Goal: Navigation & Orientation: Find specific page/section

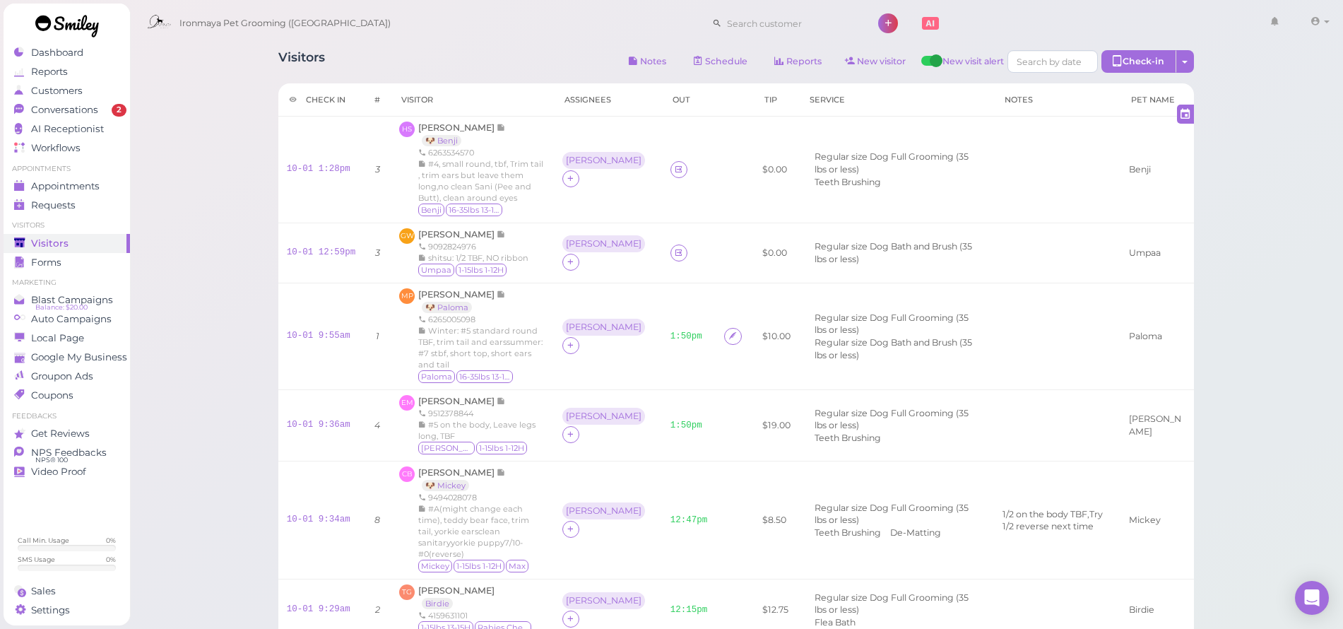
click at [219, 42] on span "Ironmaya Pet Grooming ([GEOGRAPHIC_DATA])" at bounding box center [284, 24] width 211 height 40
click at [76, 102] on link "Conversations 2" at bounding box center [67, 109] width 126 height 19
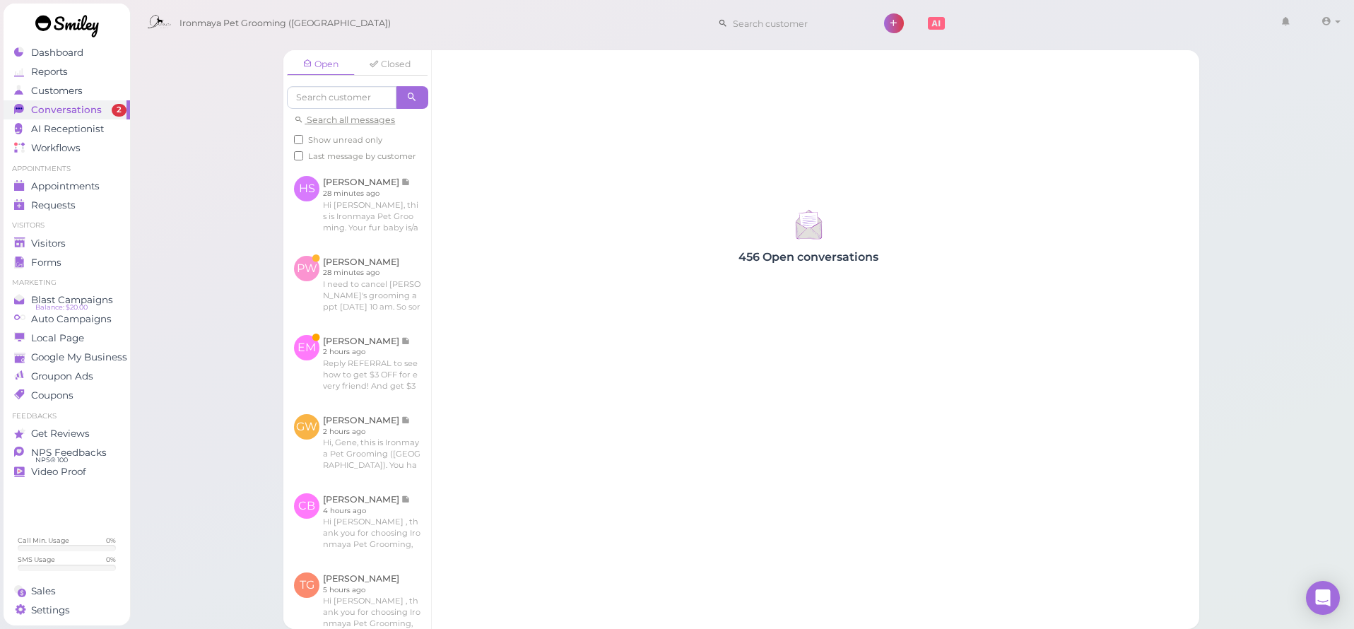
click at [236, 174] on div "Open Closed Search all messages Show unread only Last message by customer HS [P…" at bounding box center [741, 314] width 1225 height 629
click at [21, 54] on icon at bounding box center [18, 51] width 9 height 9
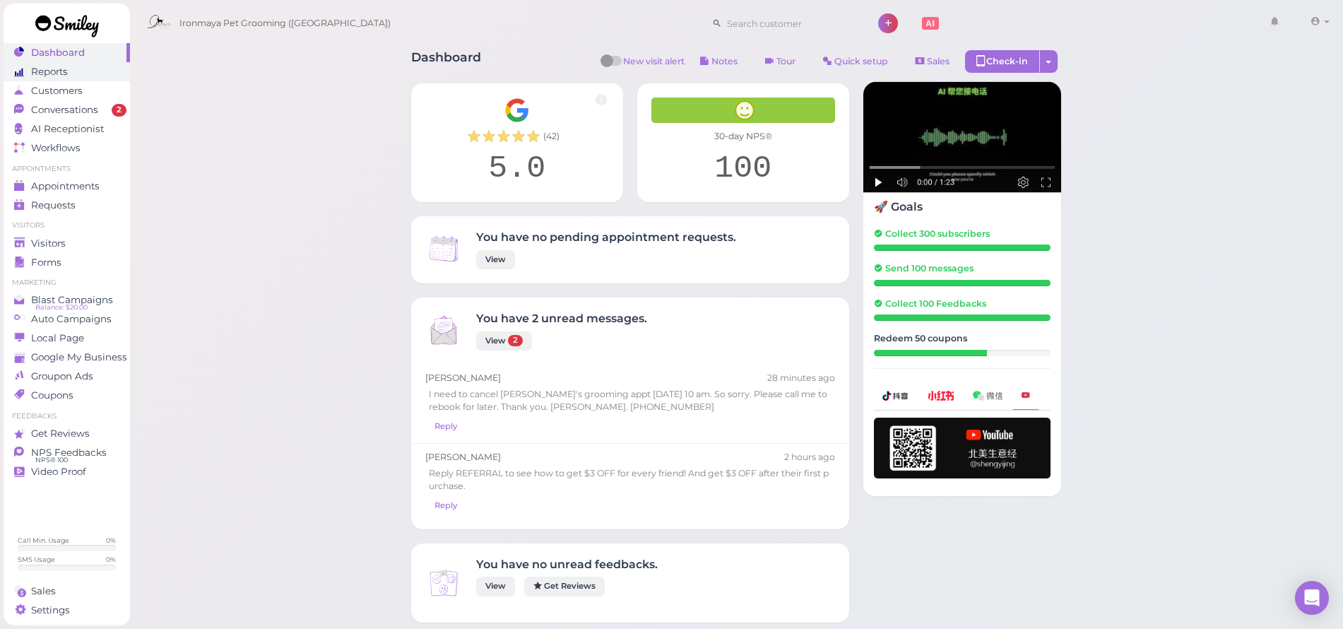
click at [42, 74] on span "Reports" at bounding box center [49, 72] width 37 height 12
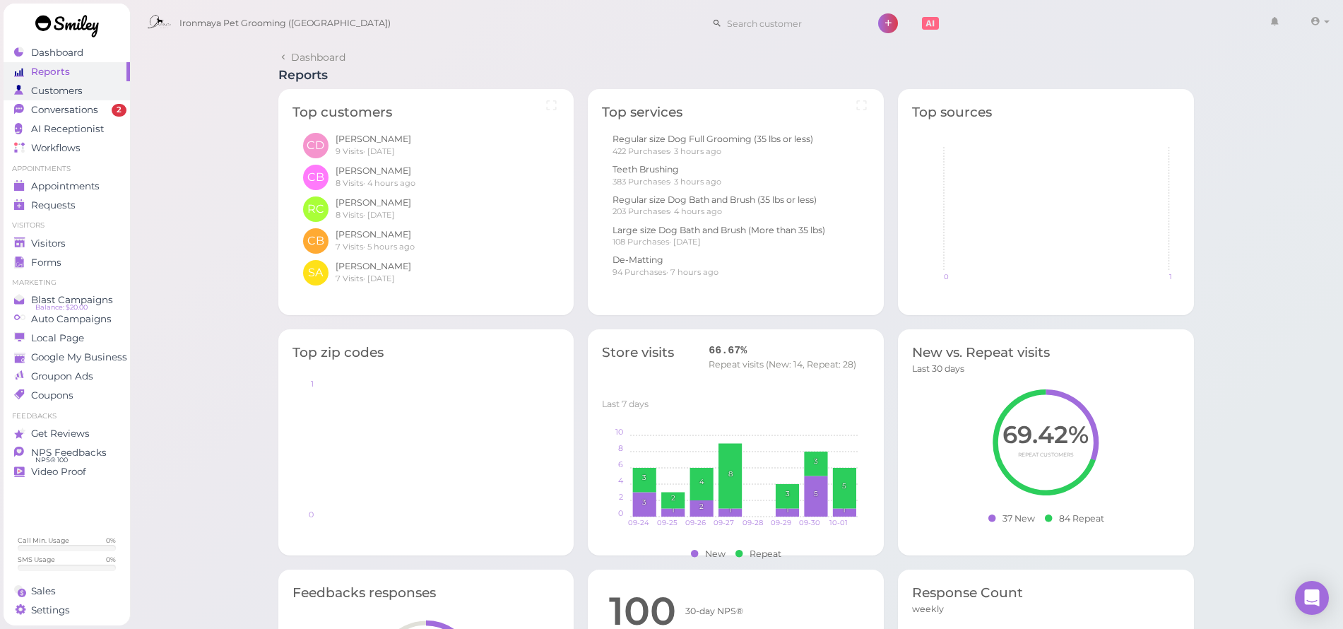
click at [45, 87] on span "Customers" at bounding box center [57, 91] width 52 height 12
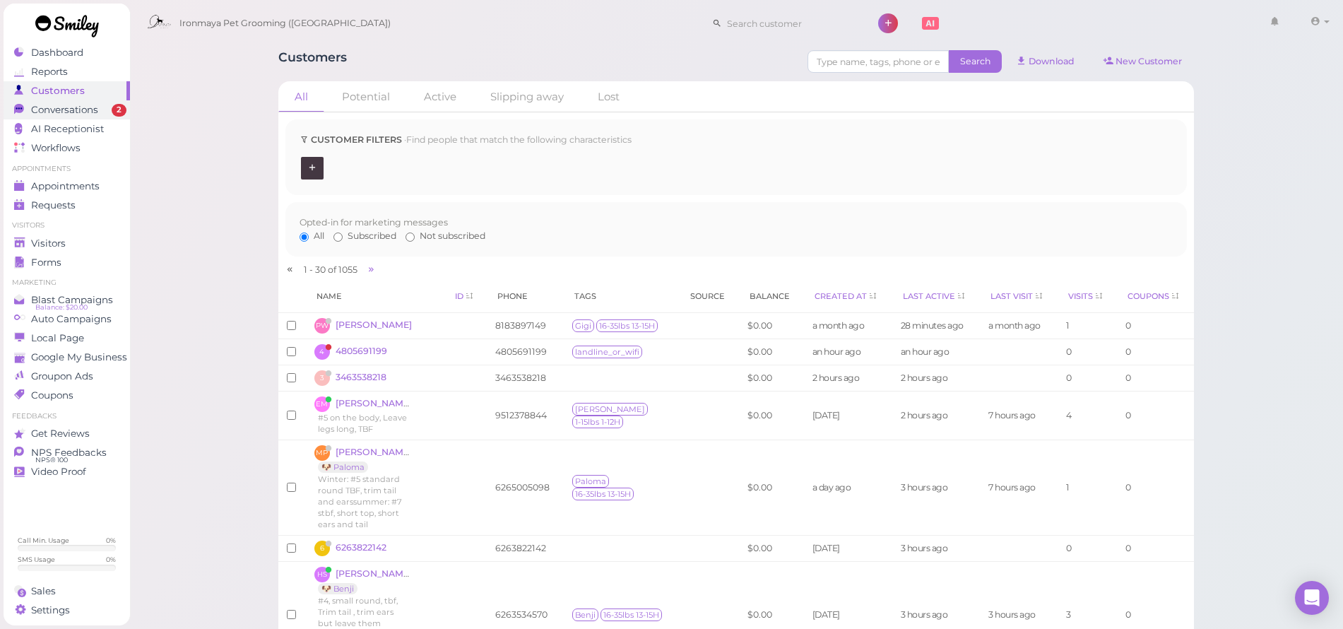
click at [49, 110] on span "Conversations" at bounding box center [64, 110] width 67 height 12
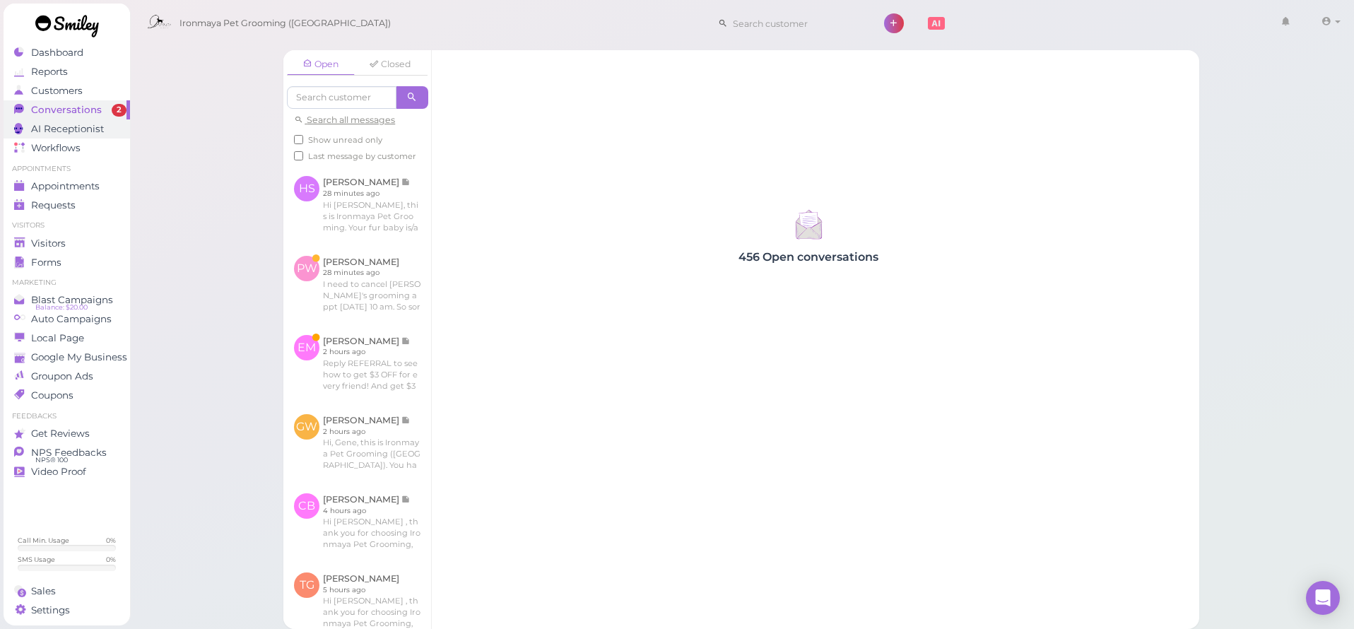
click at [53, 122] on link "AI Receptionist" at bounding box center [67, 128] width 126 height 19
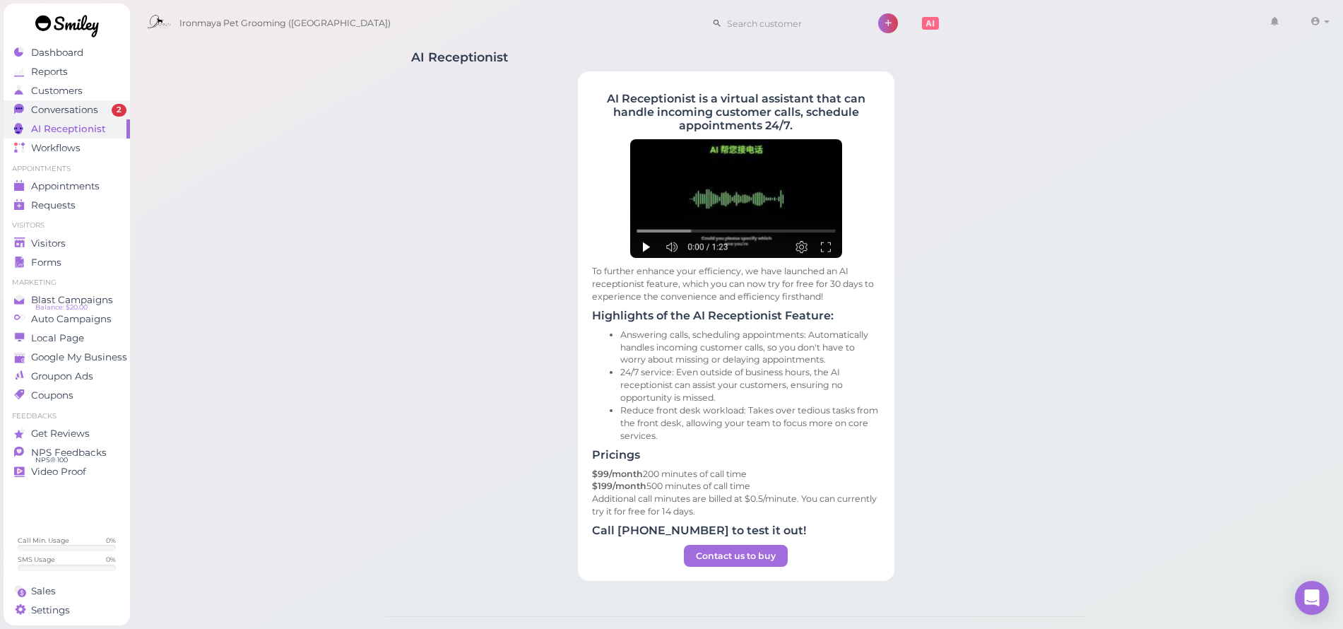
click at [57, 115] on span "Conversations" at bounding box center [64, 110] width 67 height 12
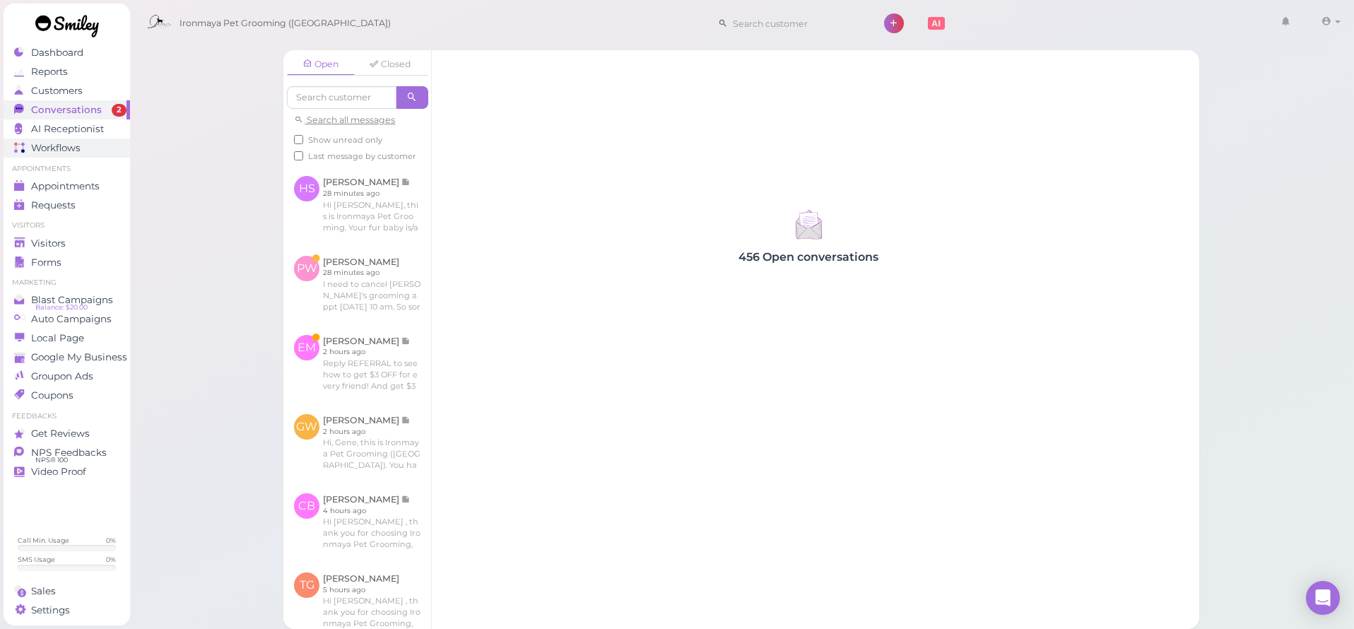
click at [66, 147] on span "Workflows" at bounding box center [55, 148] width 49 height 12
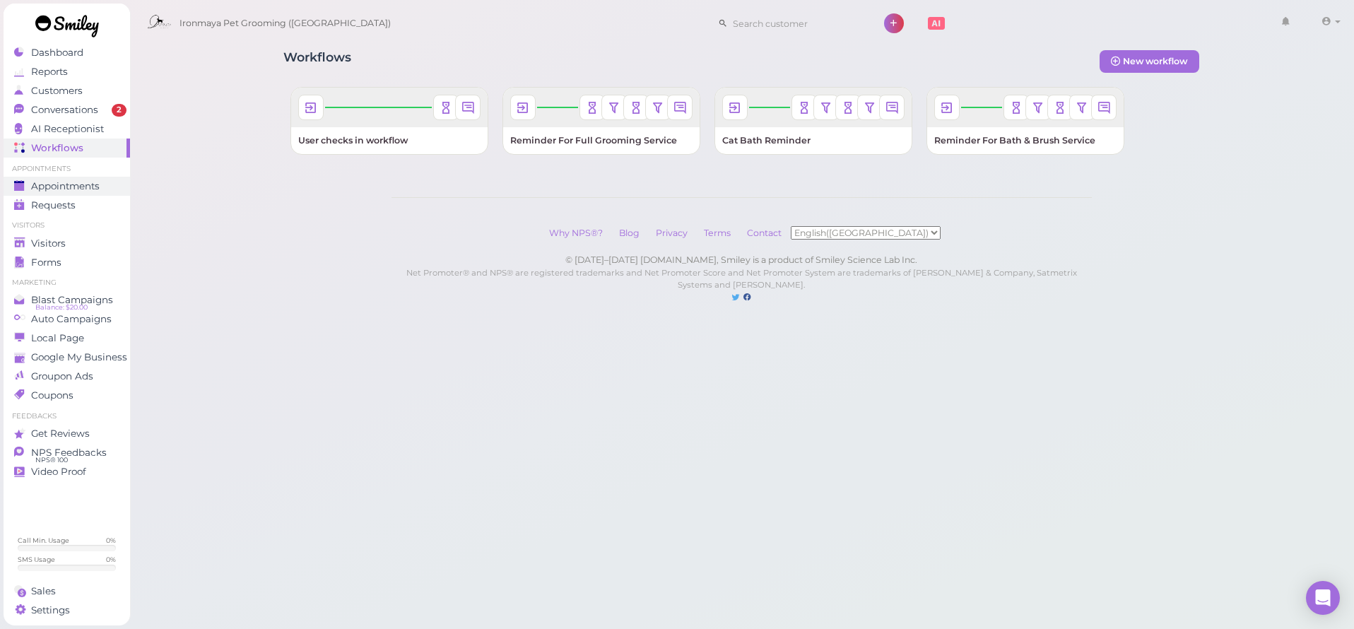
click at [47, 186] on span "Appointments" at bounding box center [65, 186] width 69 height 12
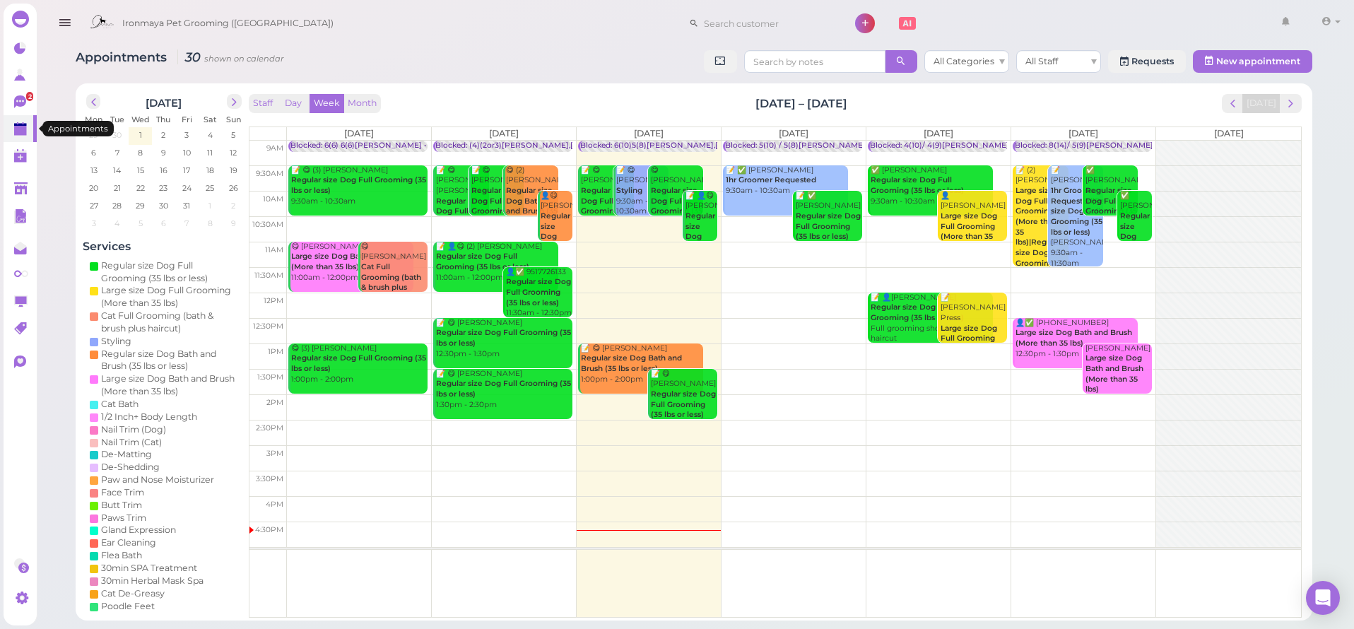
click at [23, 138] on link at bounding box center [20, 128] width 33 height 27
click at [13, 155] on link "0" at bounding box center [20, 155] width 33 height 27
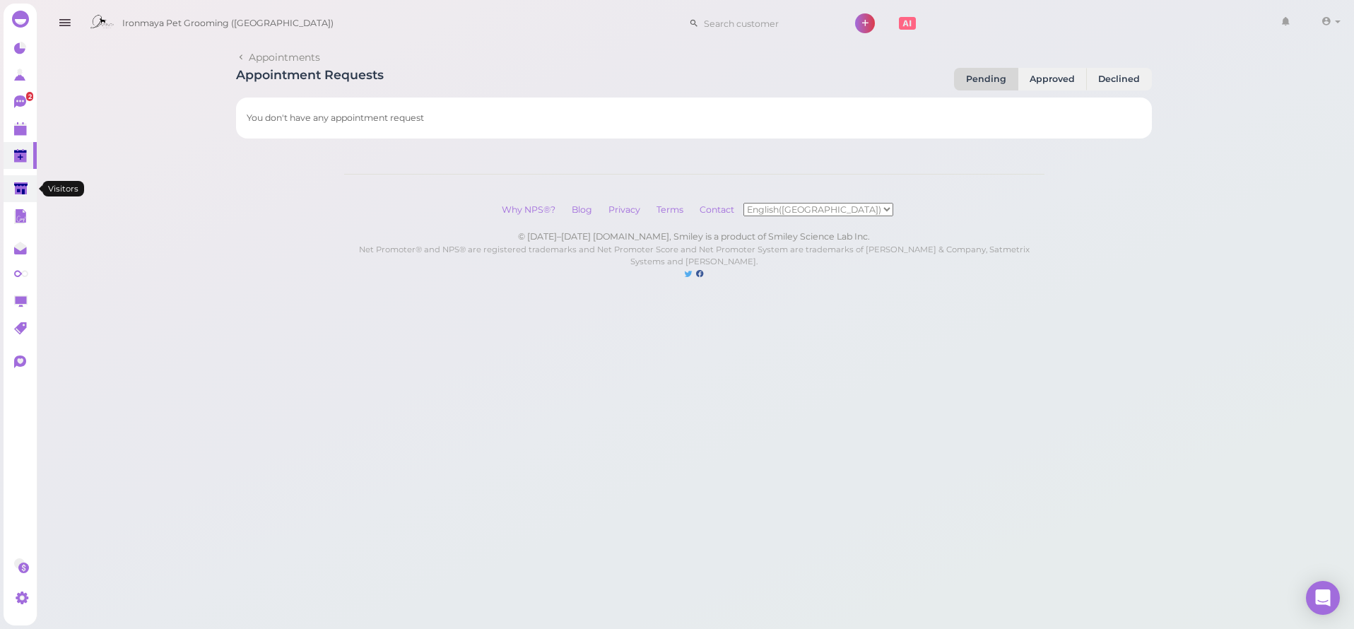
click at [17, 182] on polygon at bounding box center [20, 188] width 13 height 12
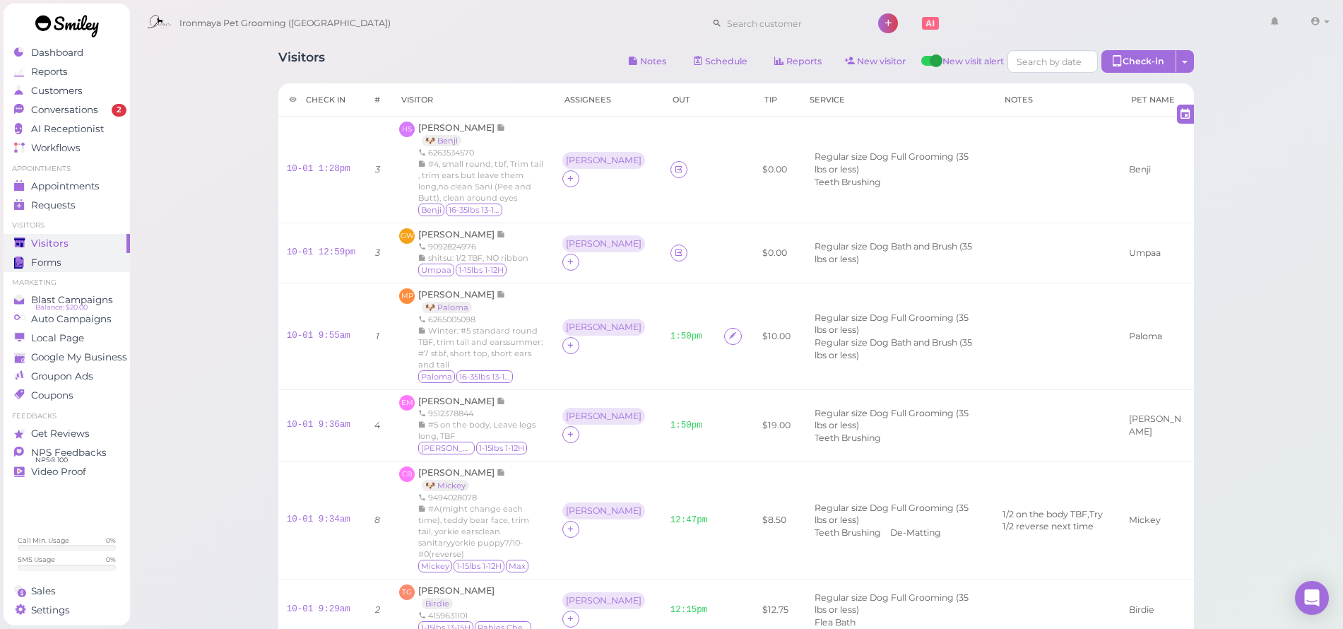
click at [54, 261] on span "Forms" at bounding box center [46, 263] width 30 height 12
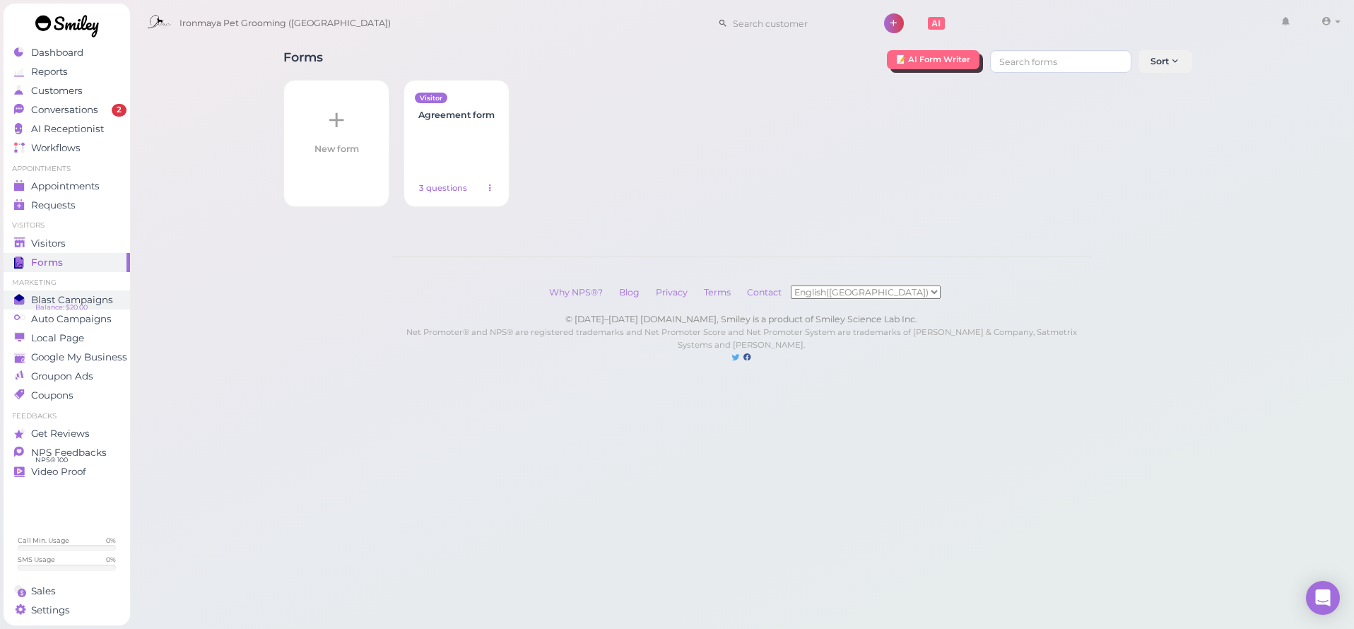
click at [59, 302] on span "Balance: $20.00" at bounding box center [61, 307] width 52 height 11
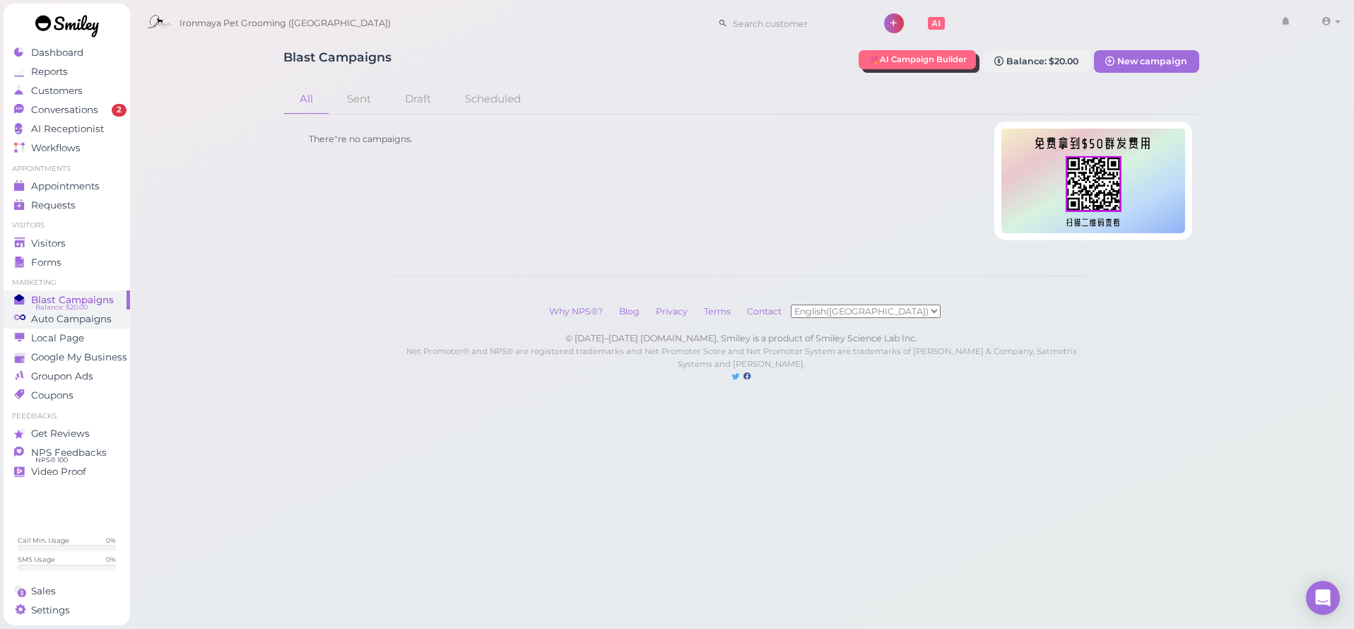
click at [60, 316] on span "Auto Campaigns" at bounding box center [71, 319] width 81 height 12
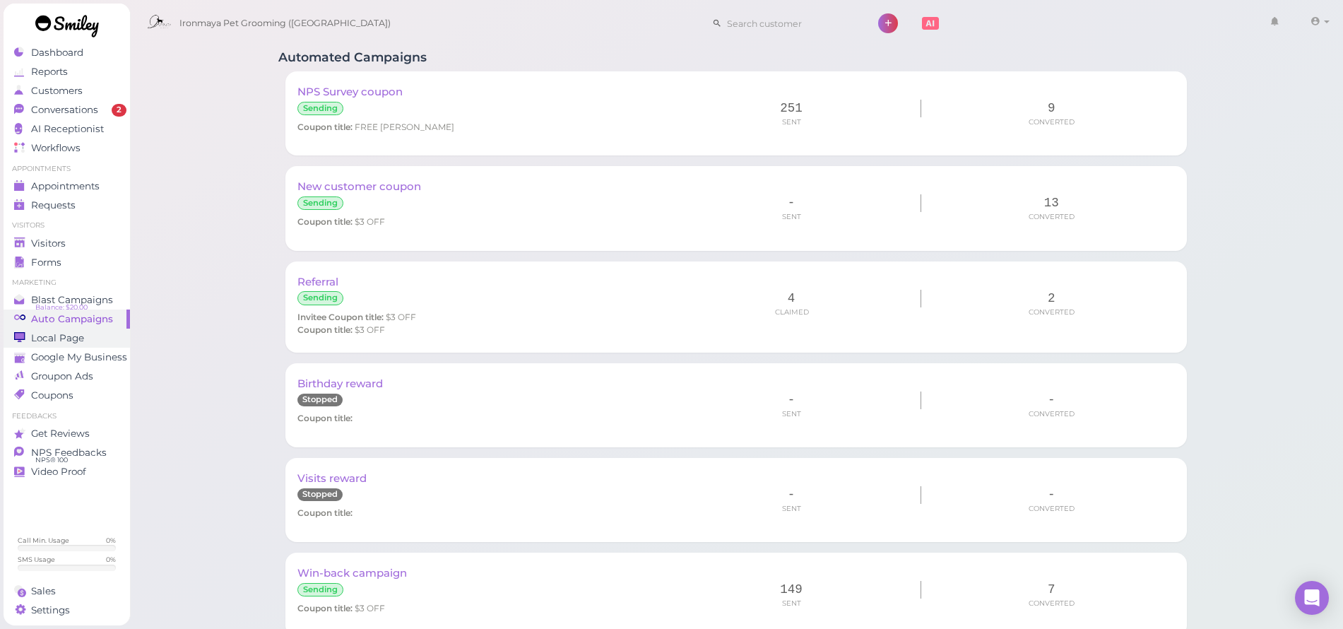
click at [62, 333] on span "Local Page" at bounding box center [57, 338] width 53 height 12
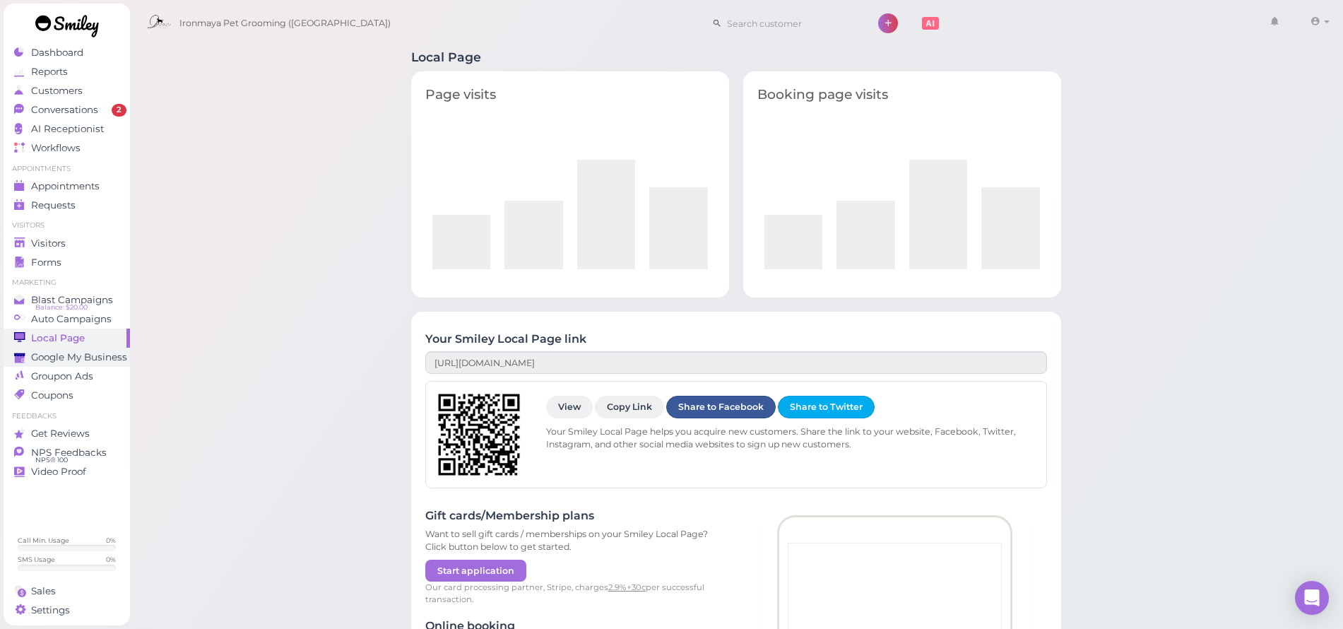
click at [64, 355] on span "Google My Business" at bounding box center [79, 357] width 96 height 12
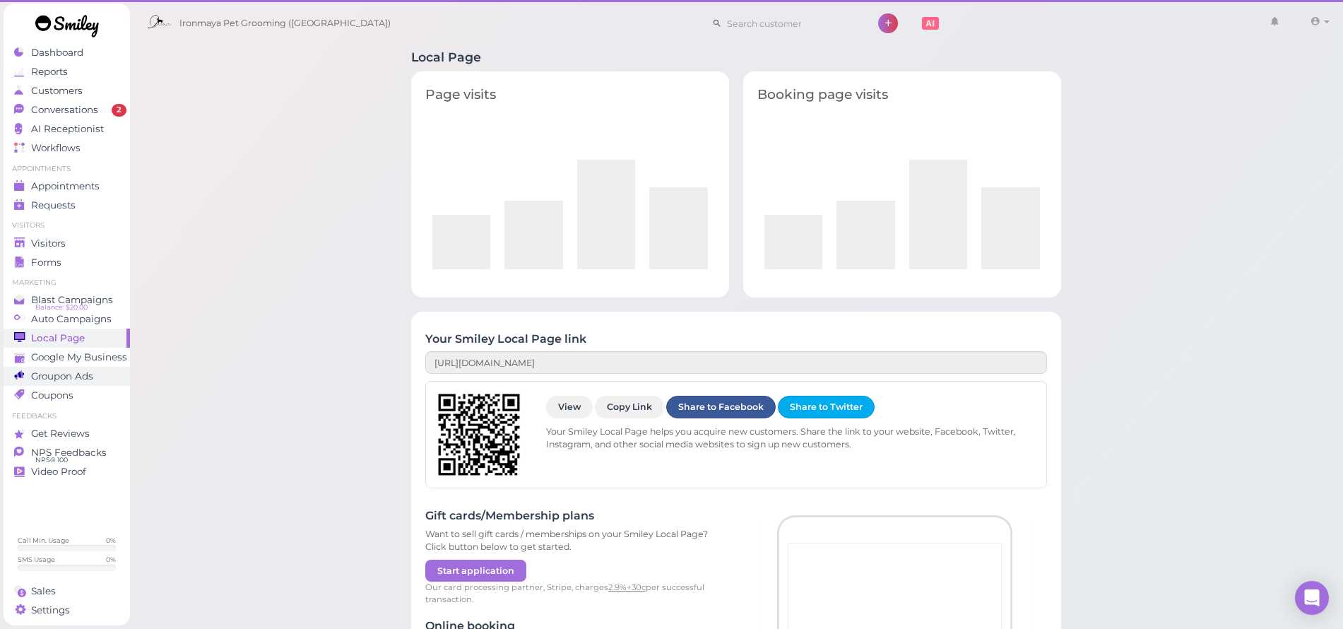
click at [61, 367] on link "Groupon Ads" at bounding box center [67, 376] width 126 height 19
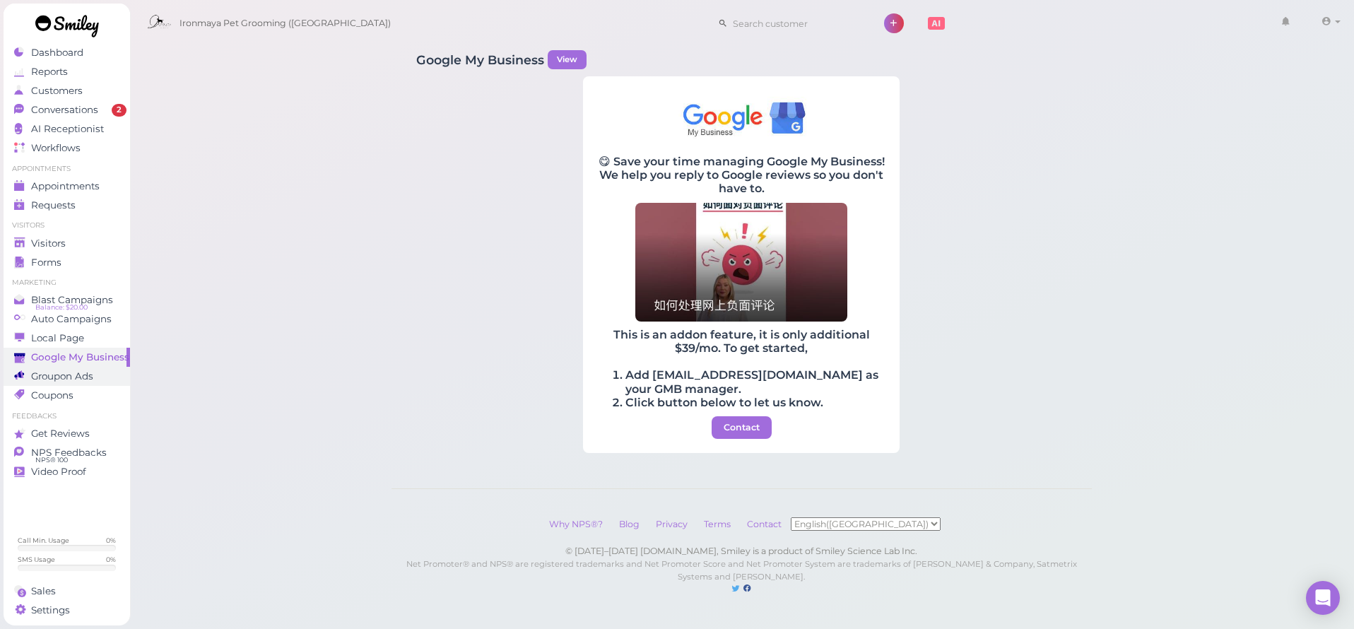
click at [57, 384] on link "Groupon Ads" at bounding box center [67, 376] width 126 height 19
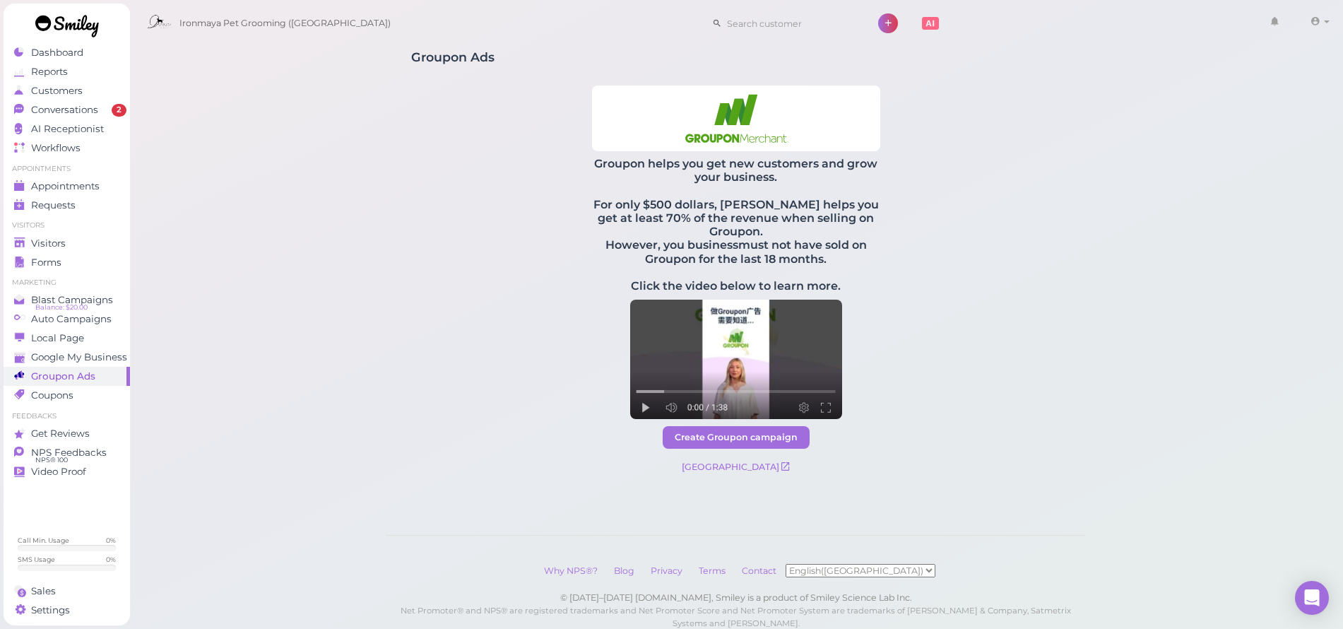
click at [52, 384] on link "Groupon Ads" at bounding box center [67, 376] width 126 height 19
click at [56, 188] on span "Appointments" at bounding box center [65, 186] width 69 height 12
